Goal: Task Accomplishment & Management: Manage account settings

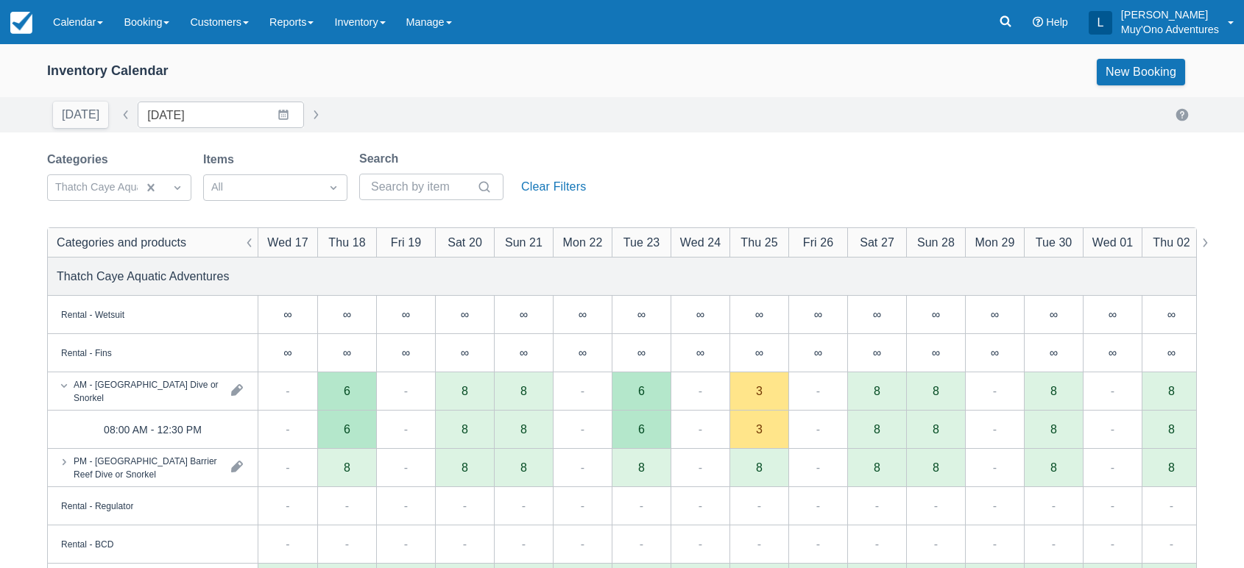
scroll to position [105, 0]
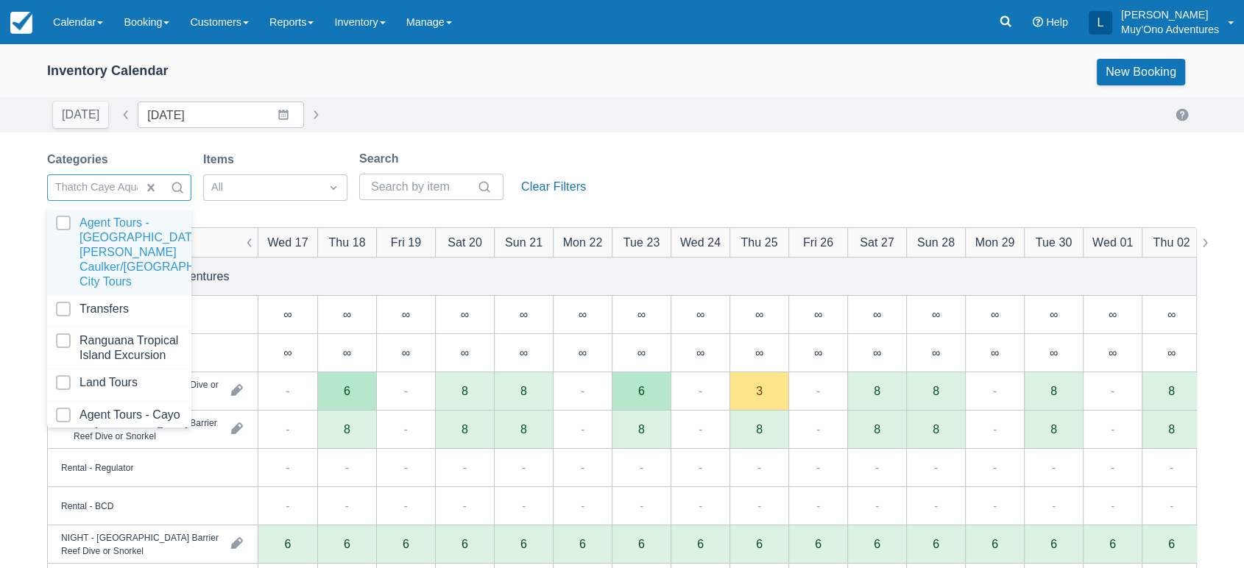
scroll to position [146, 0]
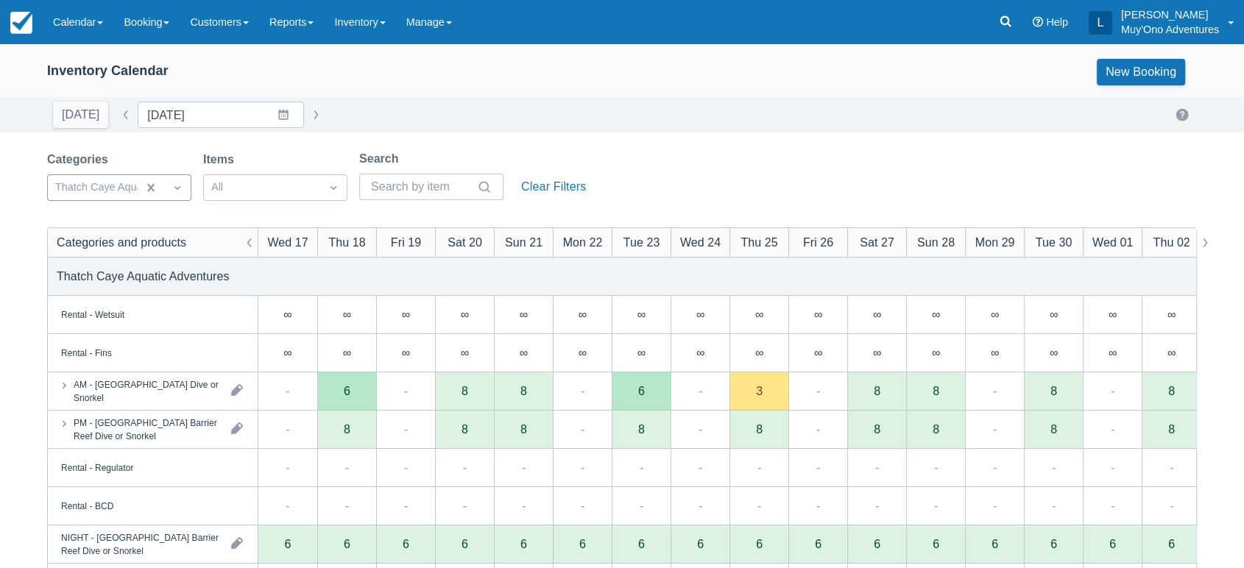
click at [691, 110] on div "[DATE] Date [DATE] Navigate forward to interact with the calendar and select a …" at bounding box center [622, 115] width 1150 height 27
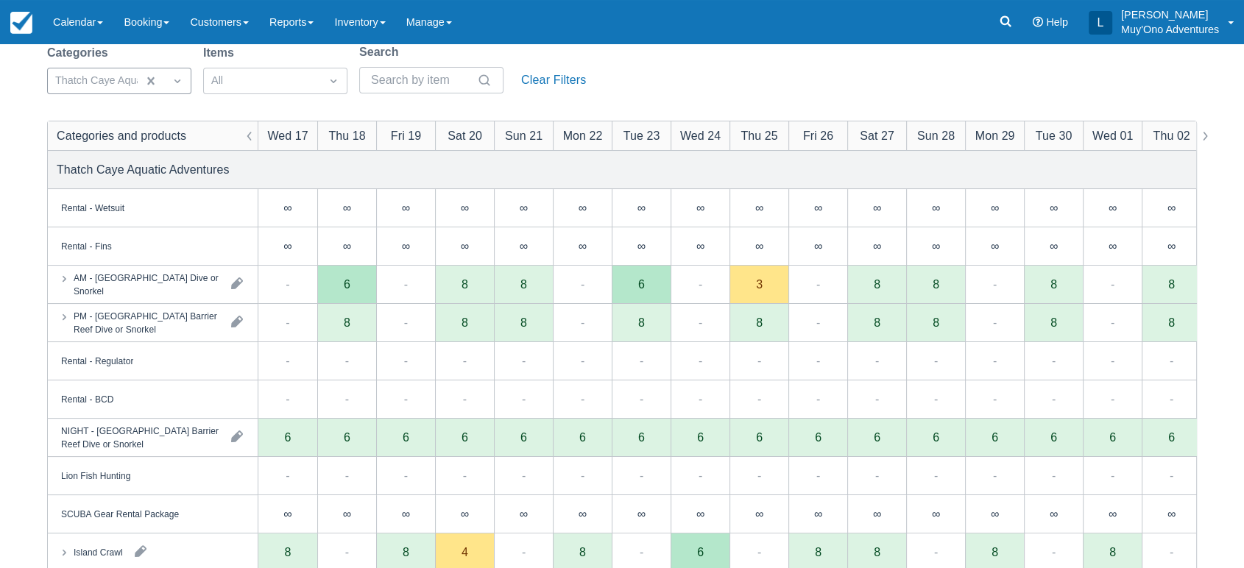
scroll to position [106, 0]
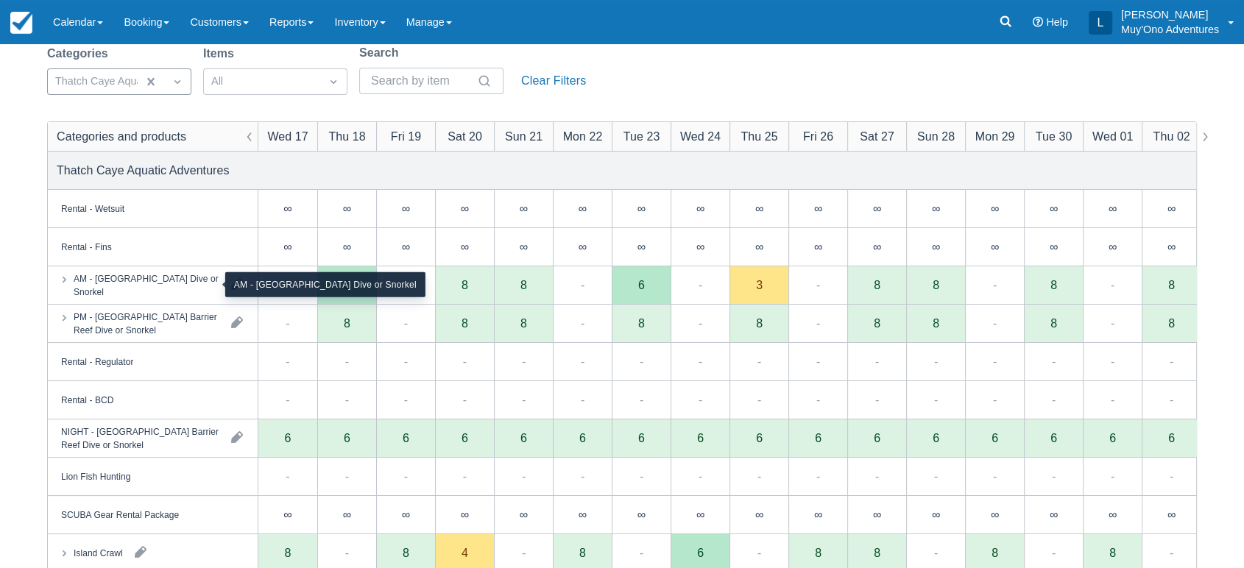
click at [192, 274] on div "AM - [GEOGRAPHIC_DATA] Dive or Snorkel" at bounding box center [147, 285] width 146 height 27
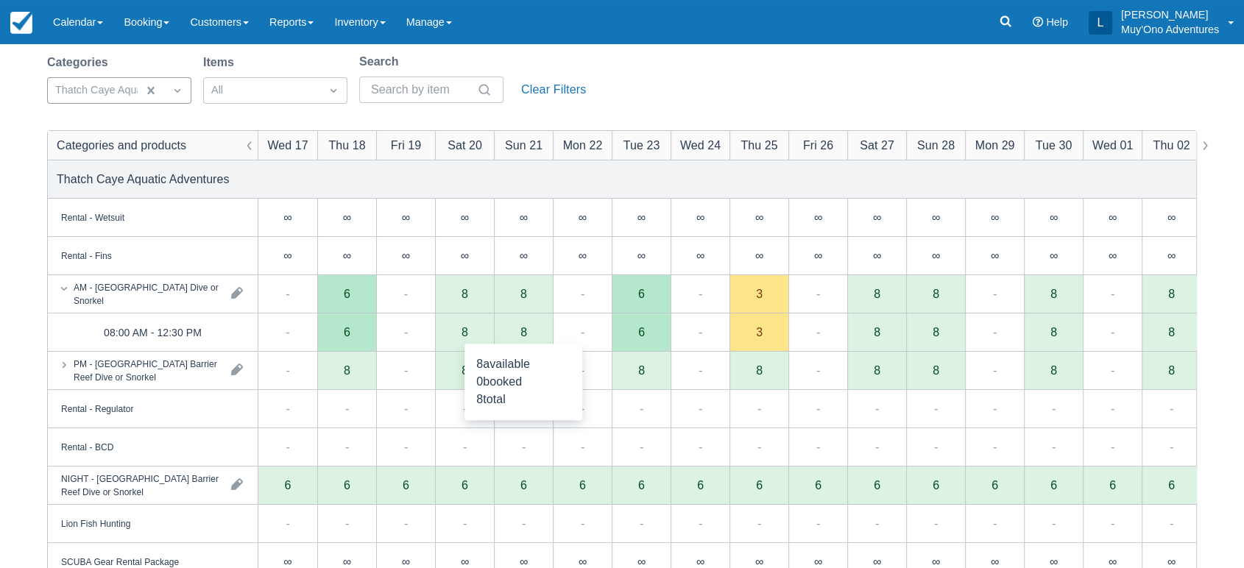
scroll to position [85, 0]
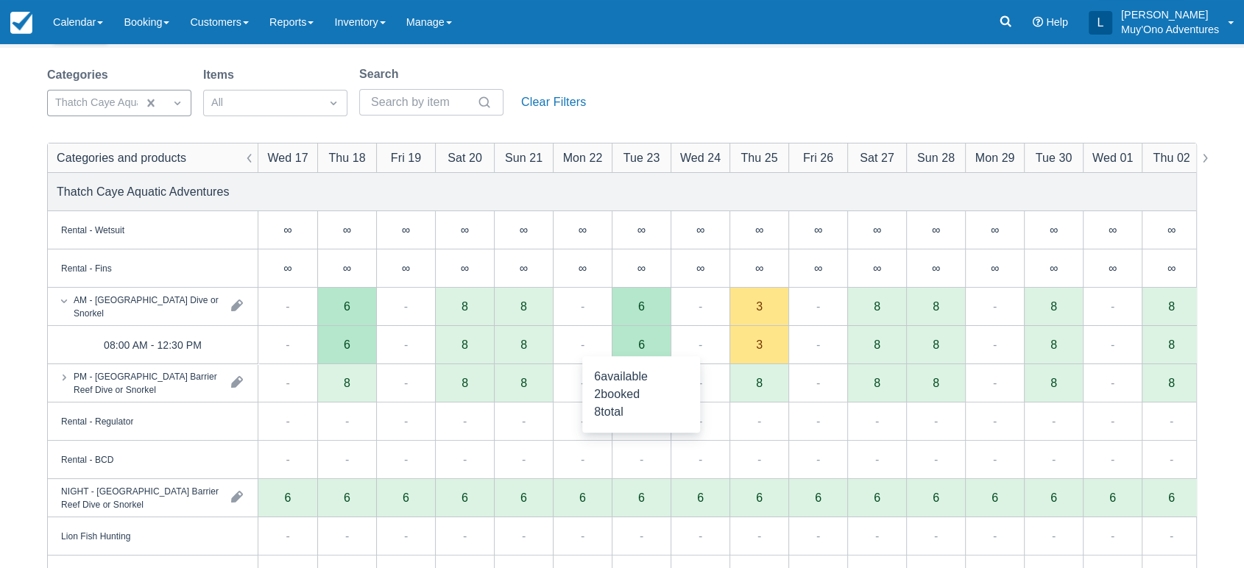
click at [645, 349] on div "6" at bounding box center [641, 345] width 59 height 38
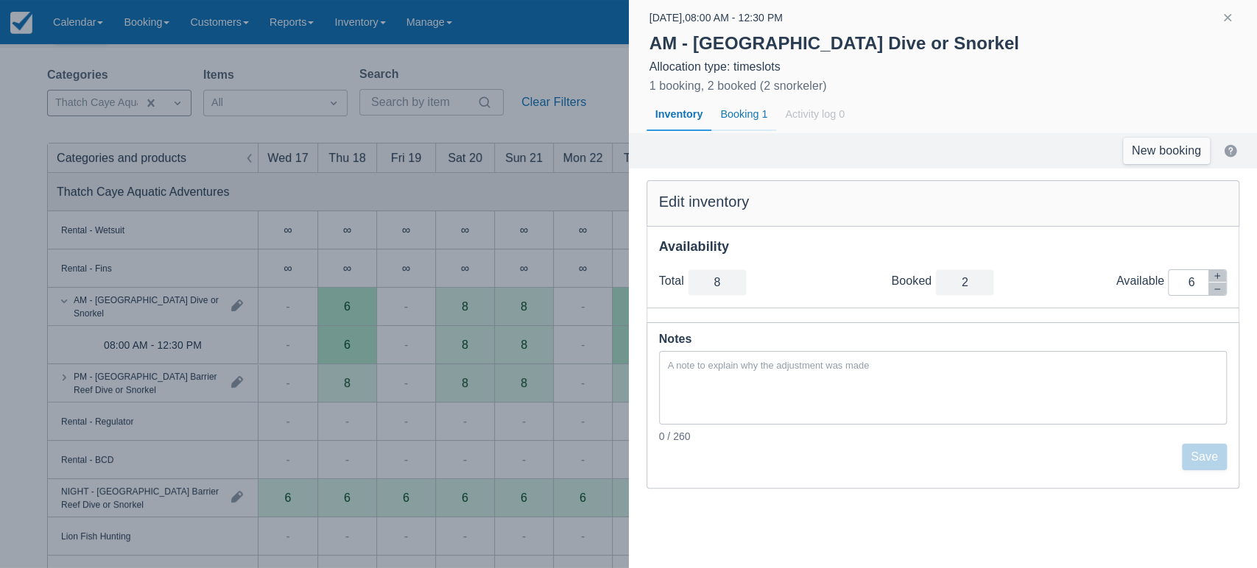
click at [746, 109] on div "Booking 1" at bounding box center [743, 115] width 65 height 34
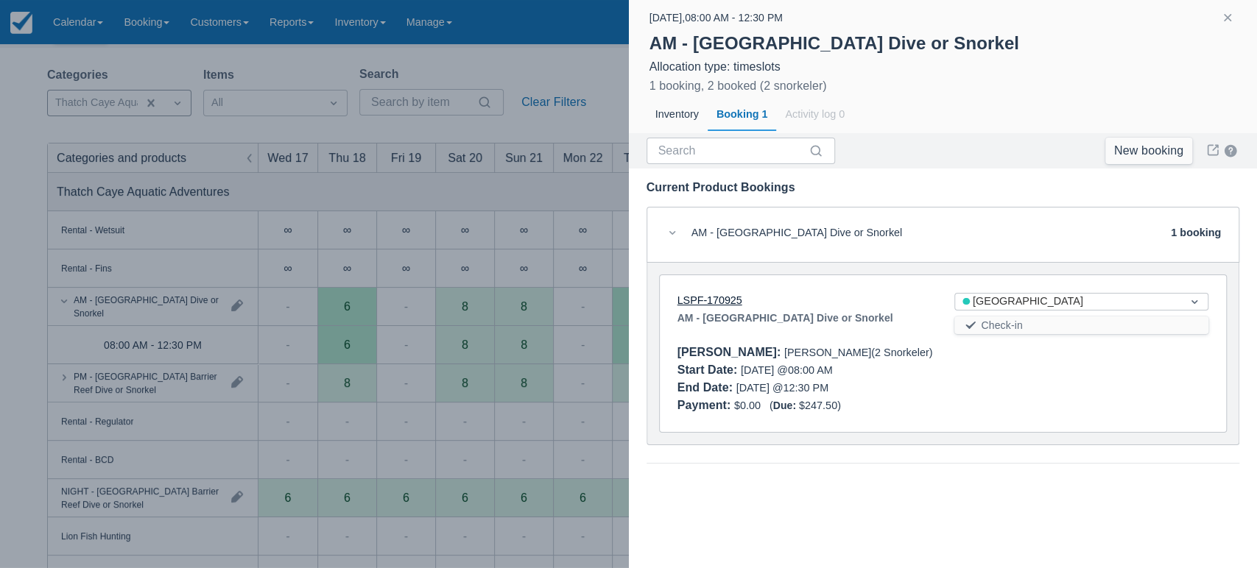
click at [724, 302] on link "LSPF-170925" at bounding box center [709, 300] width 65 height 12
click at [1218, 17] on button "button" at bounding box center [1227, 18] width 18 height 18
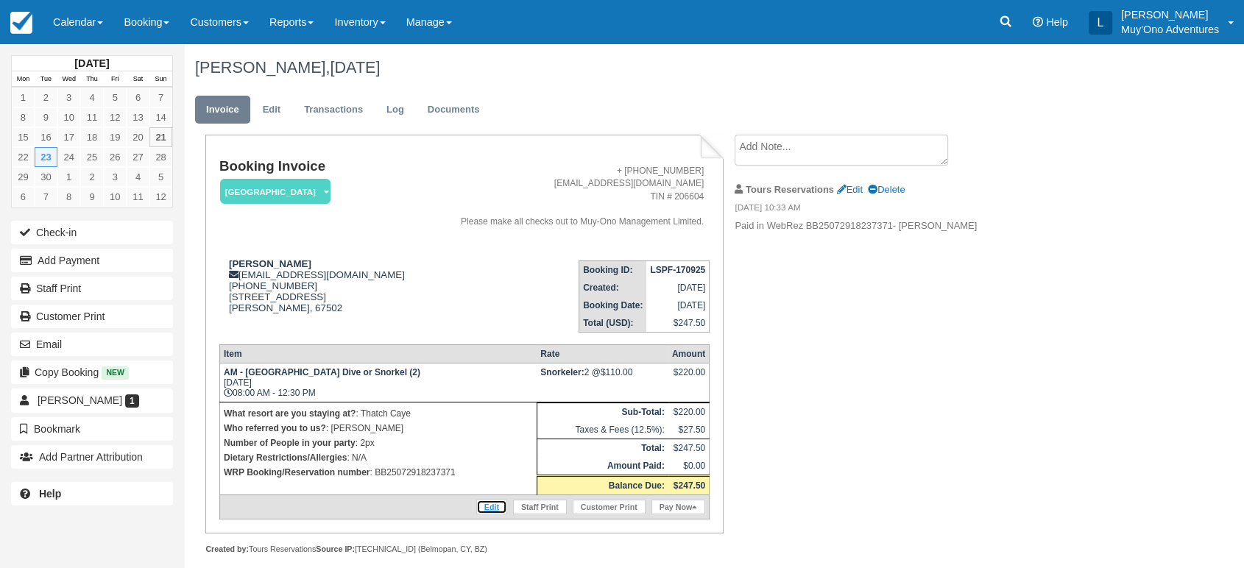
click at [488, 505] on link "Edit" at bounding box center [491, 507] width 31 height 15
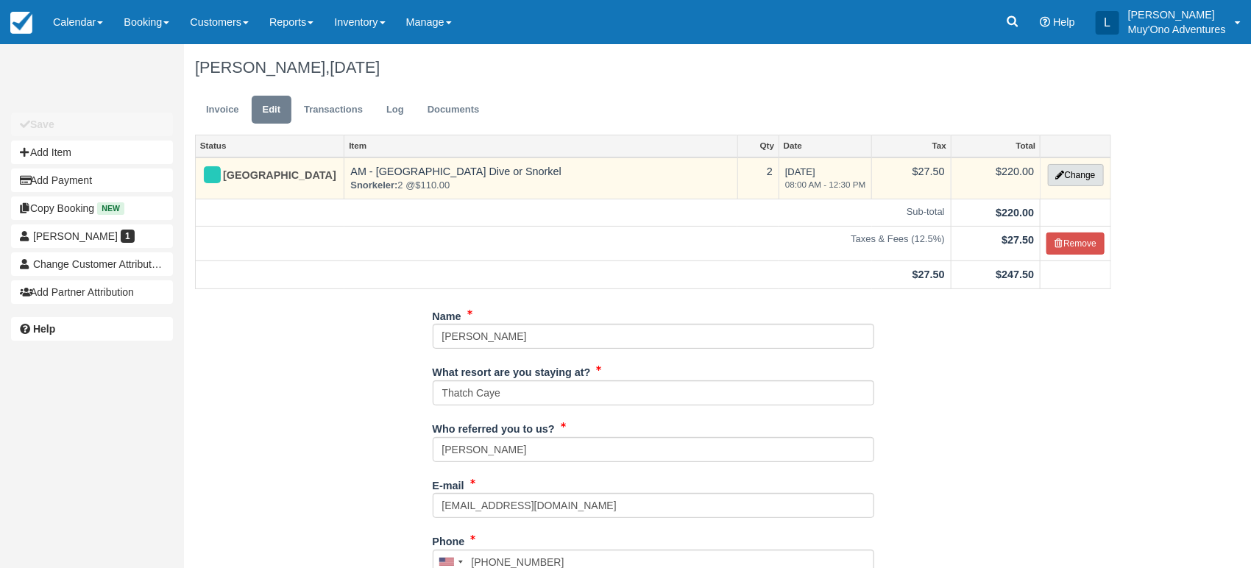
click at [1059, 172] on icon "button" at bounding box center [1060, 175] width 9 height 9
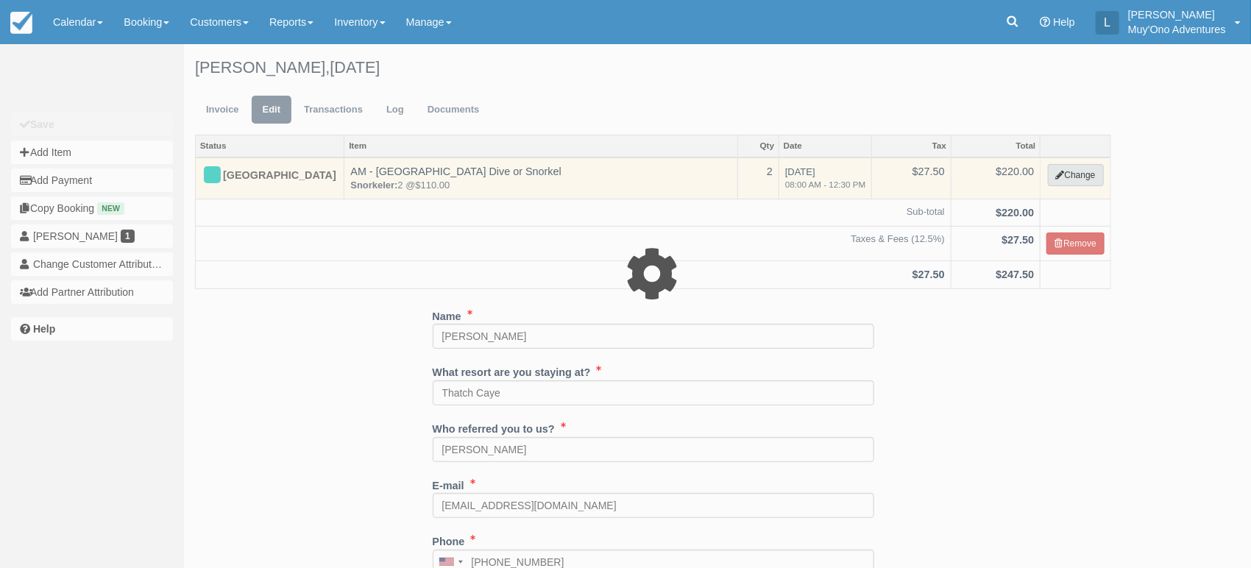
select select "64"
type input "220.00"
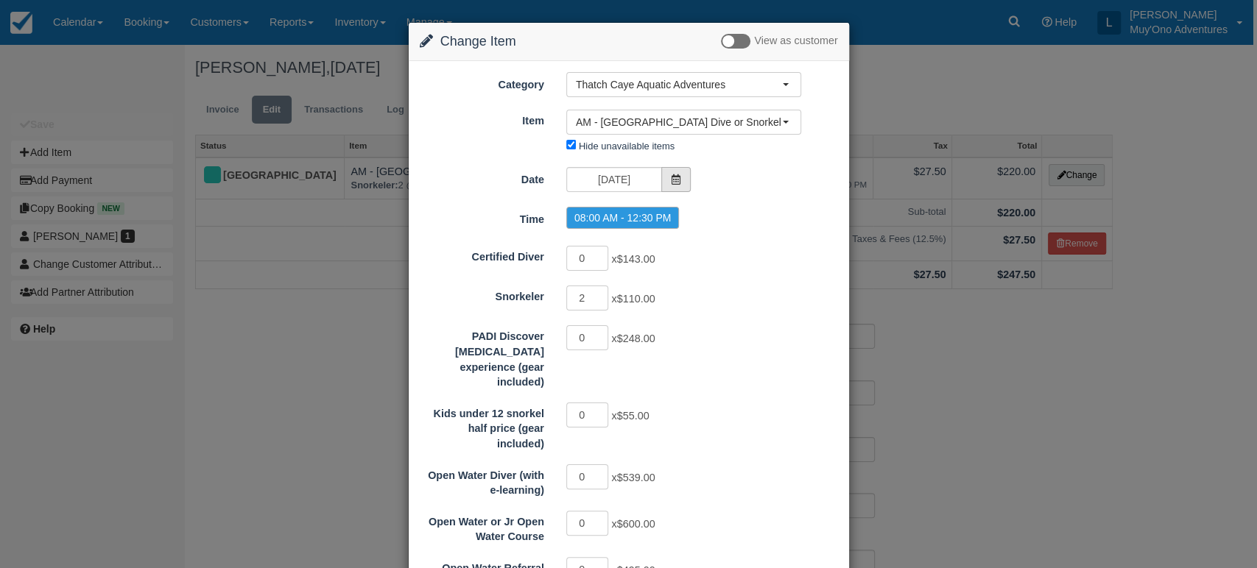
click at [671, 180] on icon at bounding box center [676, 179] width 10 height 10
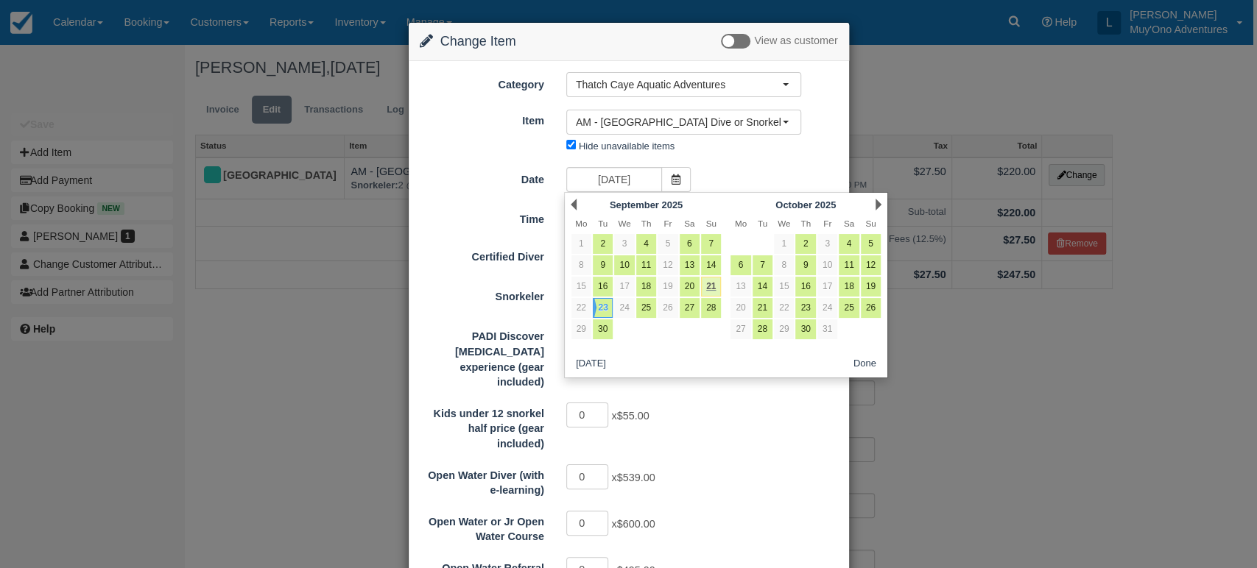
click at [707, 290] on link "21" at bounding box center [711, 287] width 20 height 20
type input "09/21/25"
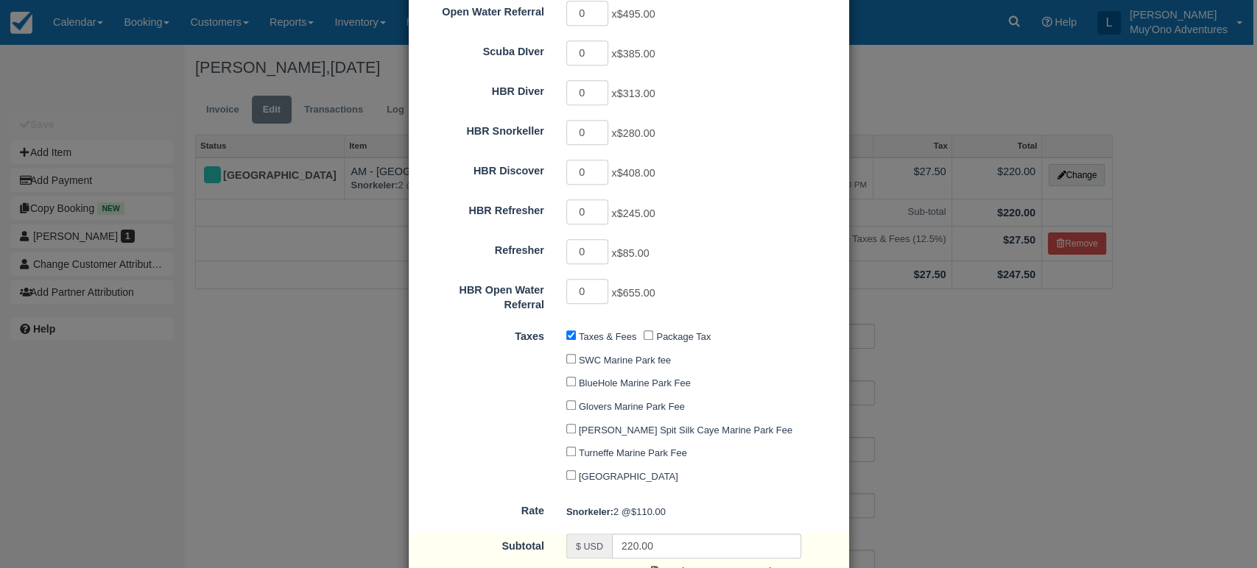
scroll to position [755, 0]
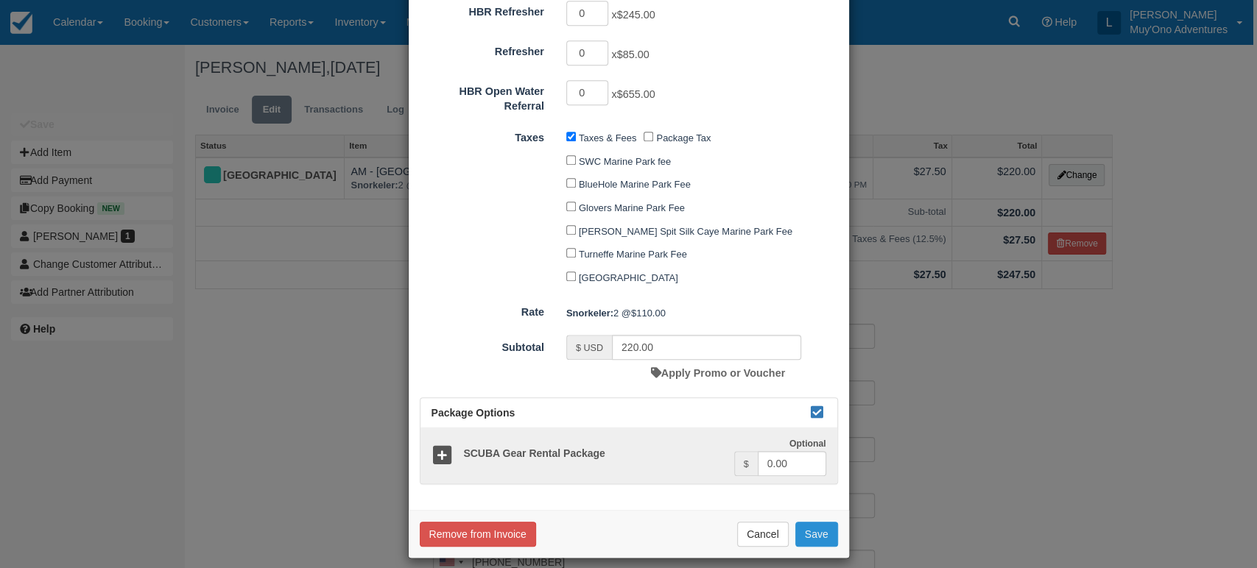
click at [813, 530] on button "Save" at bounding box center [816, 534] width 43 height 25
checkbox input "false"
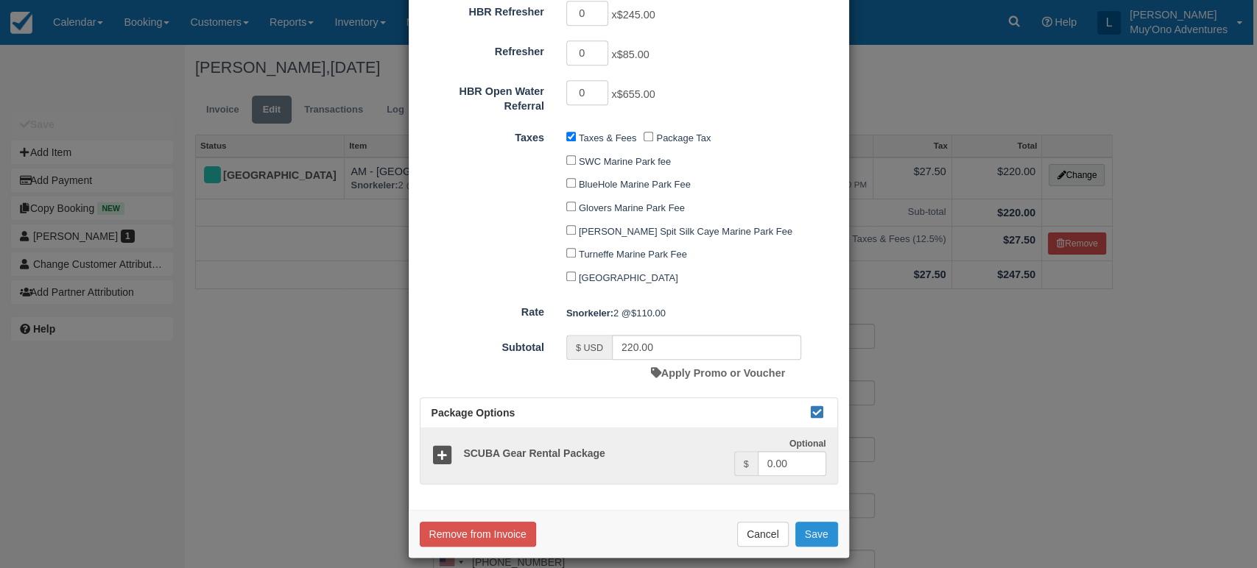
checkbox input "false"
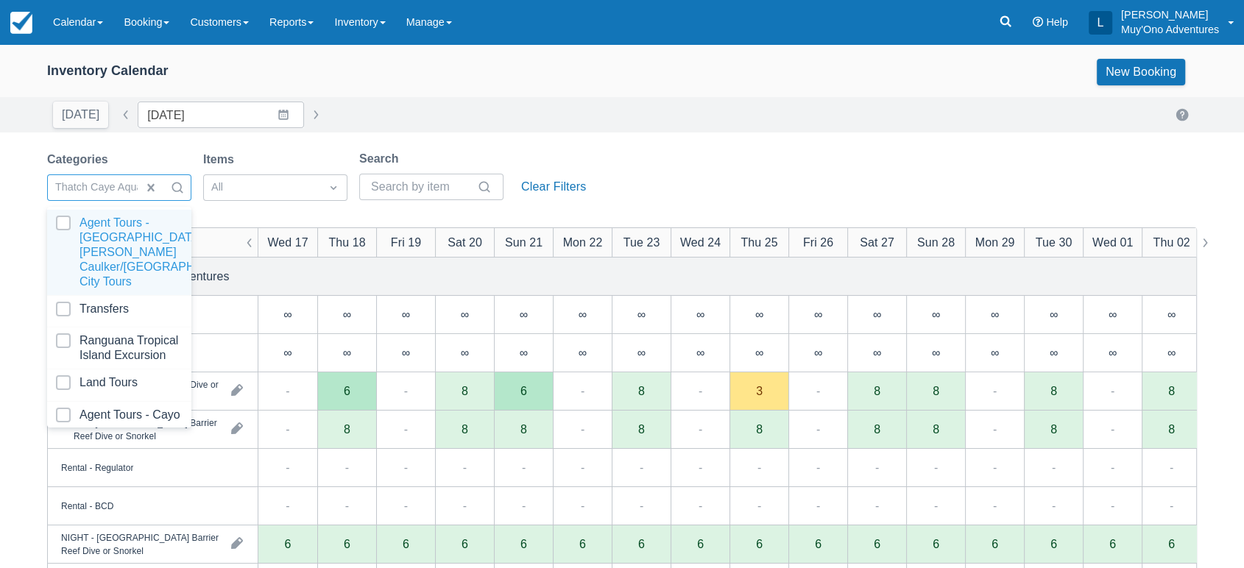
scroll to position [146, 0]
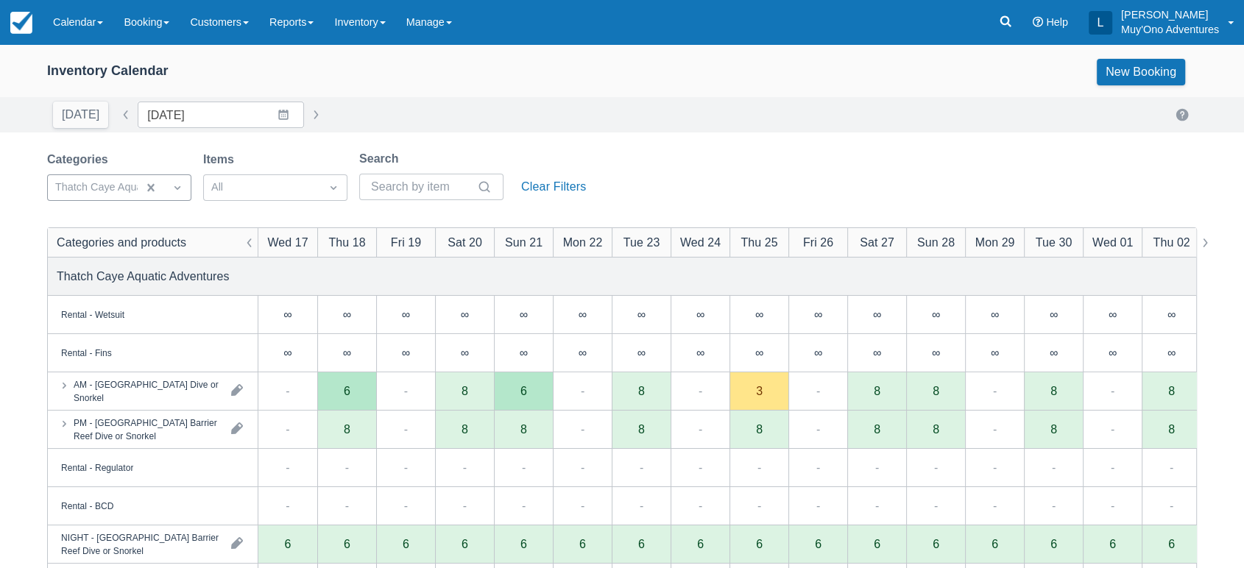
click at [456, 133] on div "Inventory Calendar New Booking Today Date 09/17/25 Navigate forward to interact…" at bounding box center [622, 472] width 1244 height 856
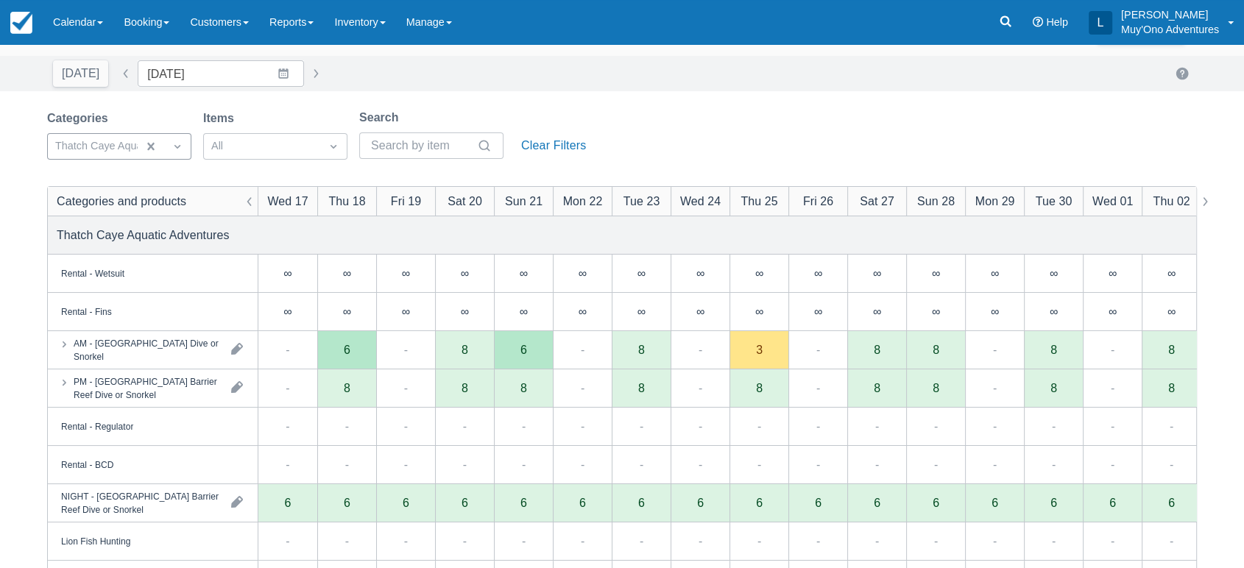
scroll to position [0, 0]
